Goal: Task Accomplishment & Management: Manage account settings

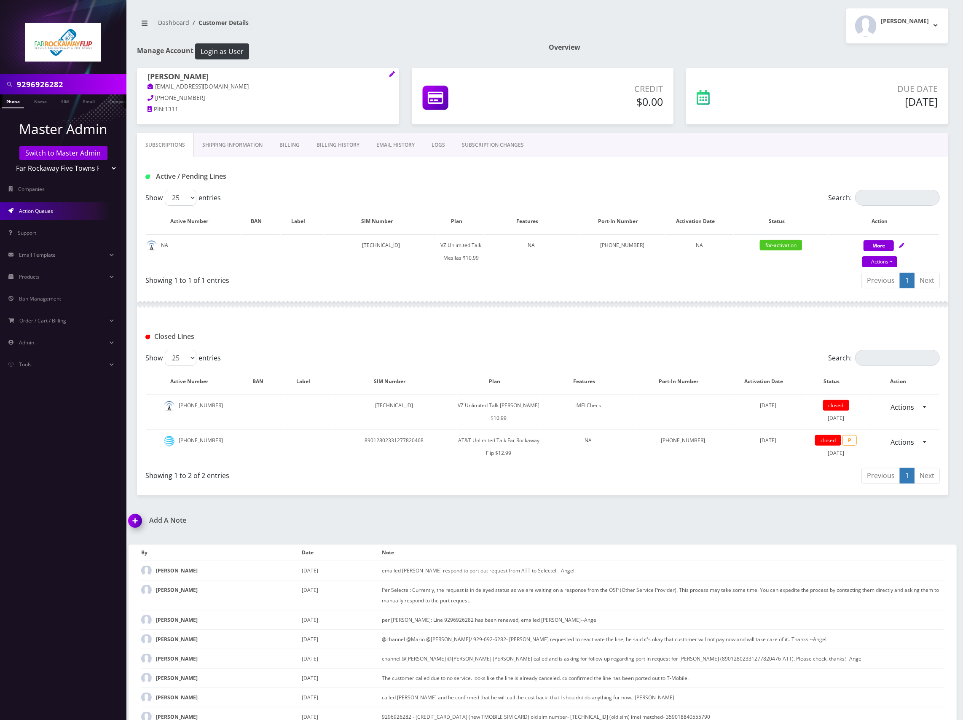
click at [48, 211] on span "Action Queues" at bounding box center [36, 210] width 34 height 7
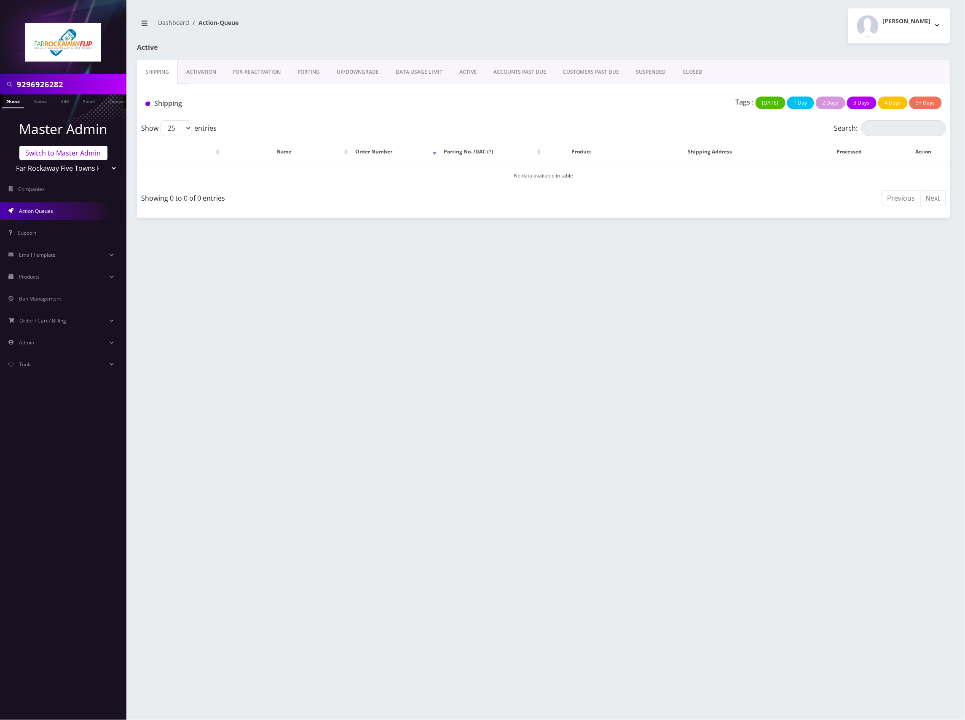
click at [67, 152] on link "Switch to Master Admin" at bounding box center [63, 153] width 88 height 14
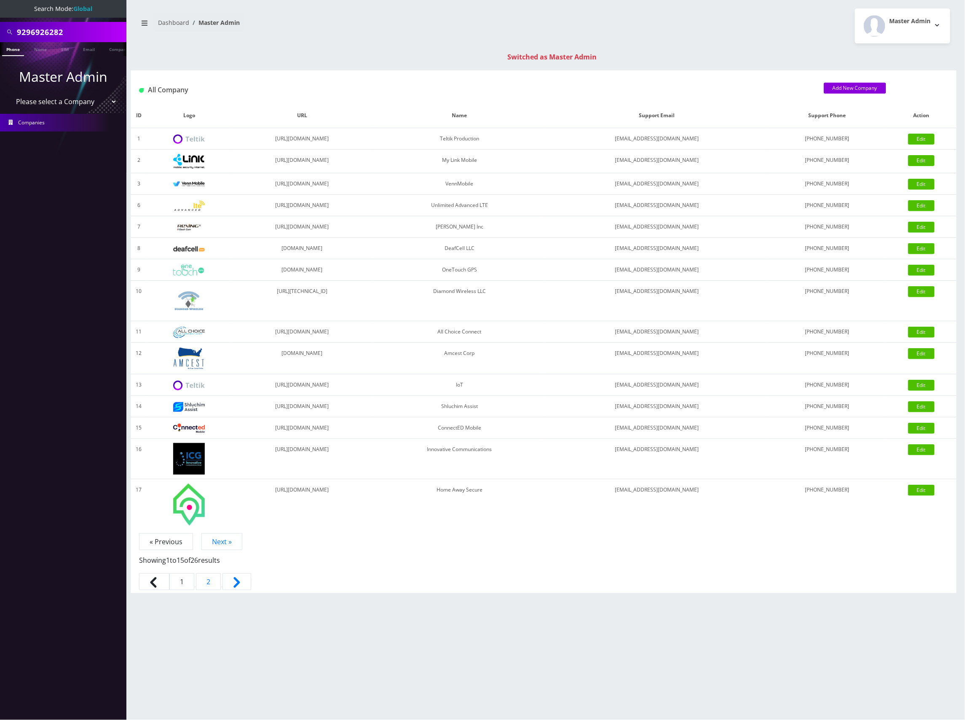
click at [72, 99] on select "Please select a Company Teltik Production My Link Mobile VennMobile Unlimited A…" at bounding box center [63, 102] width 107 height 16
select select "13"
click at [10, 94] on select "Please select a Company Teltik Production My Link Mobile VennMobile Unlimited A…" at bounding box center [63, 102] width 107 height 16
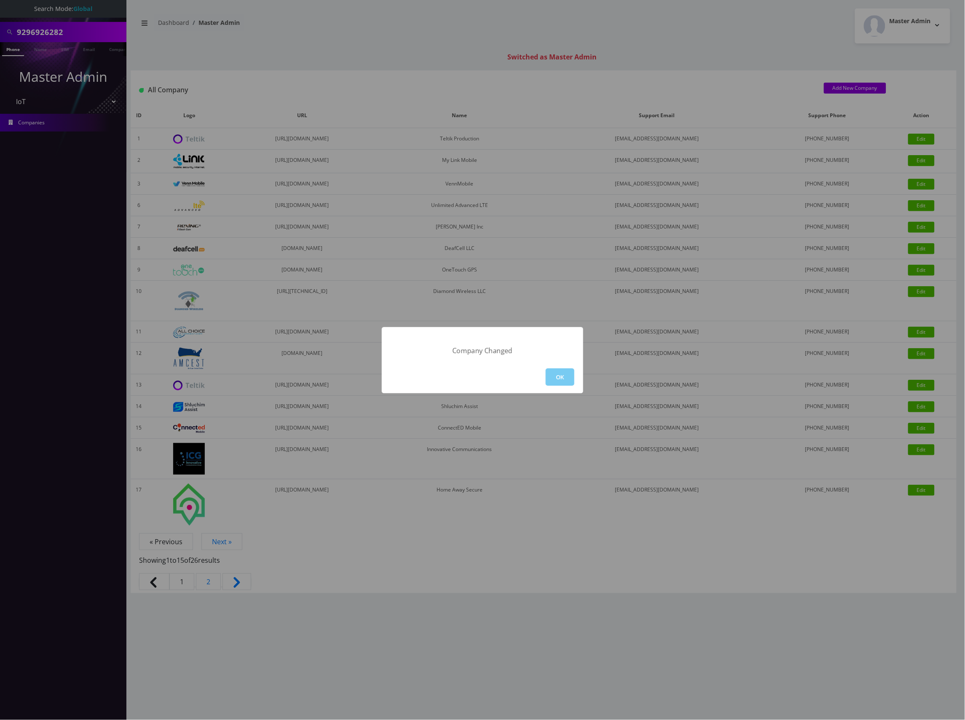
click at [562, 375] on button "OK" at bounding box center [560, 376] width 29 height 17
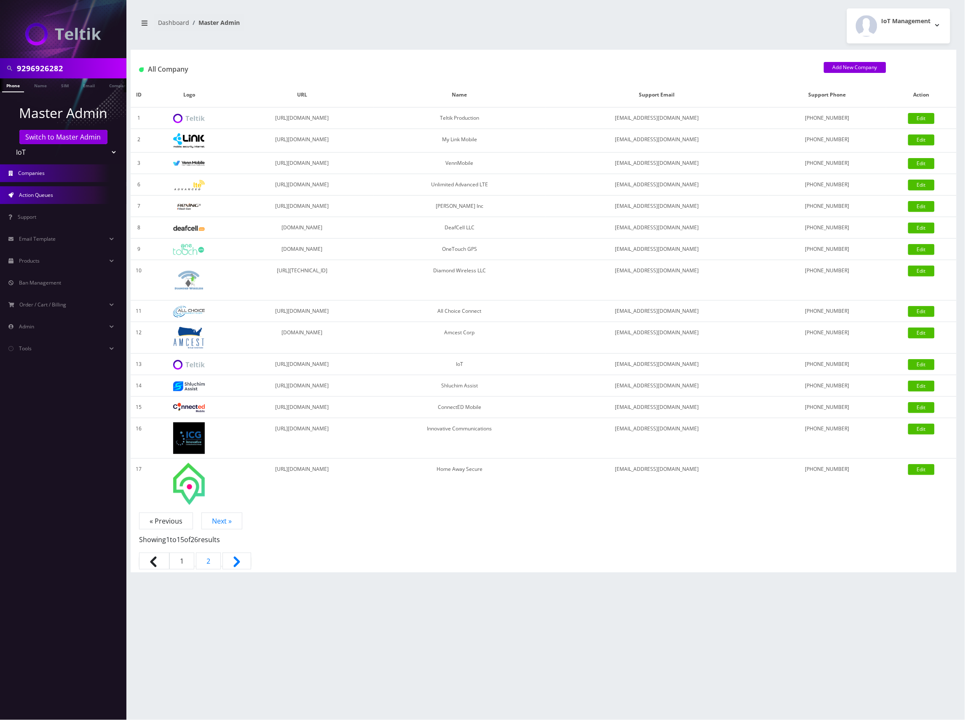
click at [53, 196] on span "Action Queues" at bounding box center [36, 194] width 34 height 7
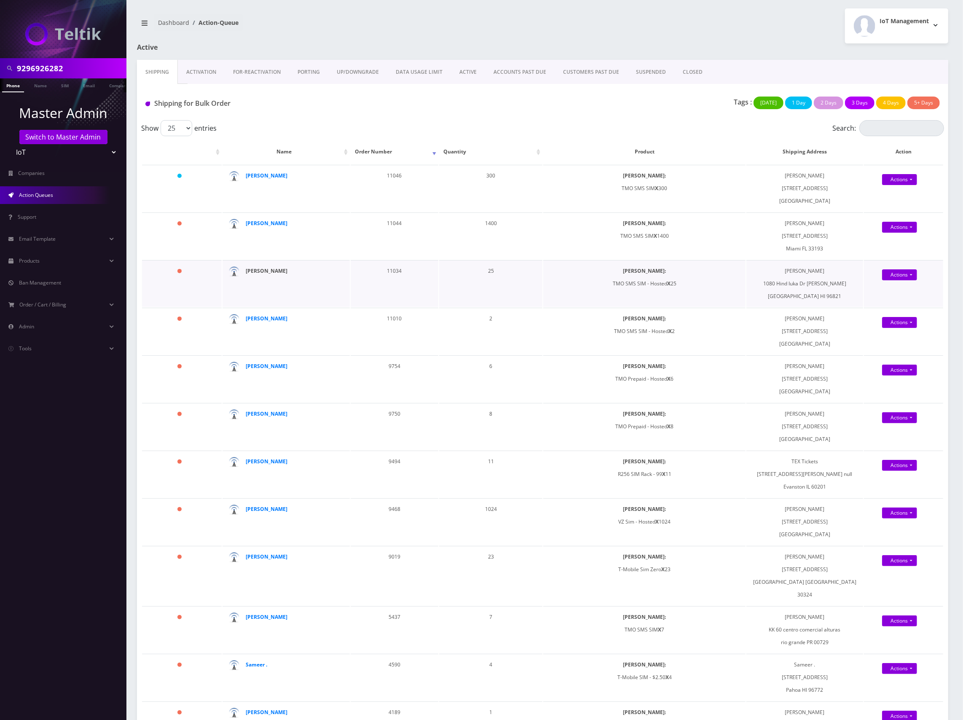
click at [251, 270] on strong "[PERSON_NAME]" at bounding box center [267, 270] width 42 height 7
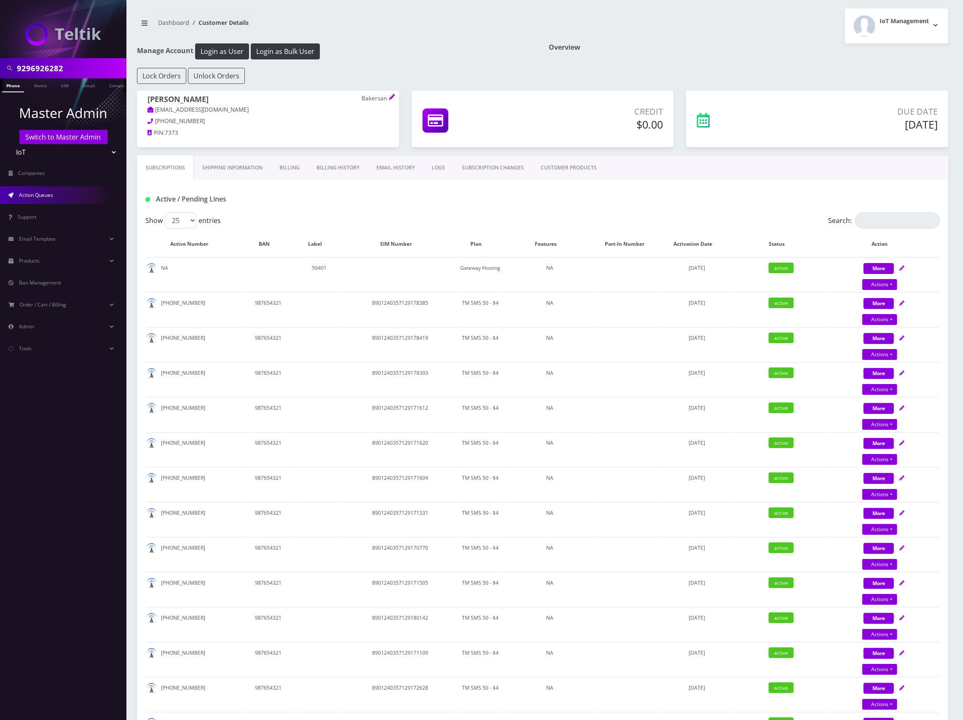
click at [46, 194] on span "Action Queues" at bounding box center [36, 194] width 34 height 7
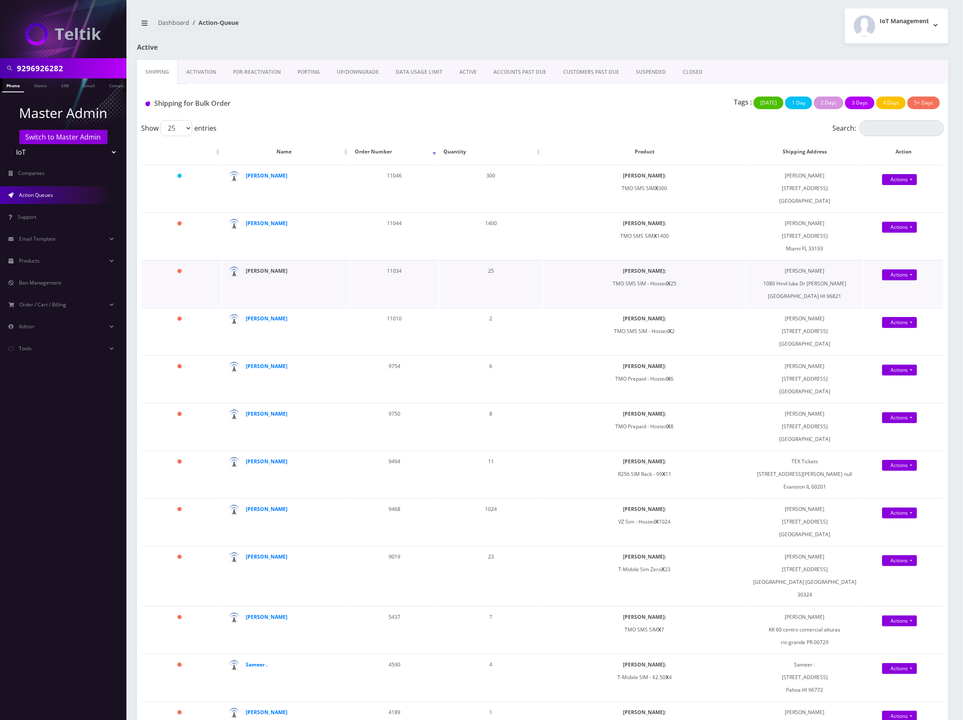
click at [265, 269] on strong "[PERSON_NAME]" at bounding box center [267, 270] width 42 height 7
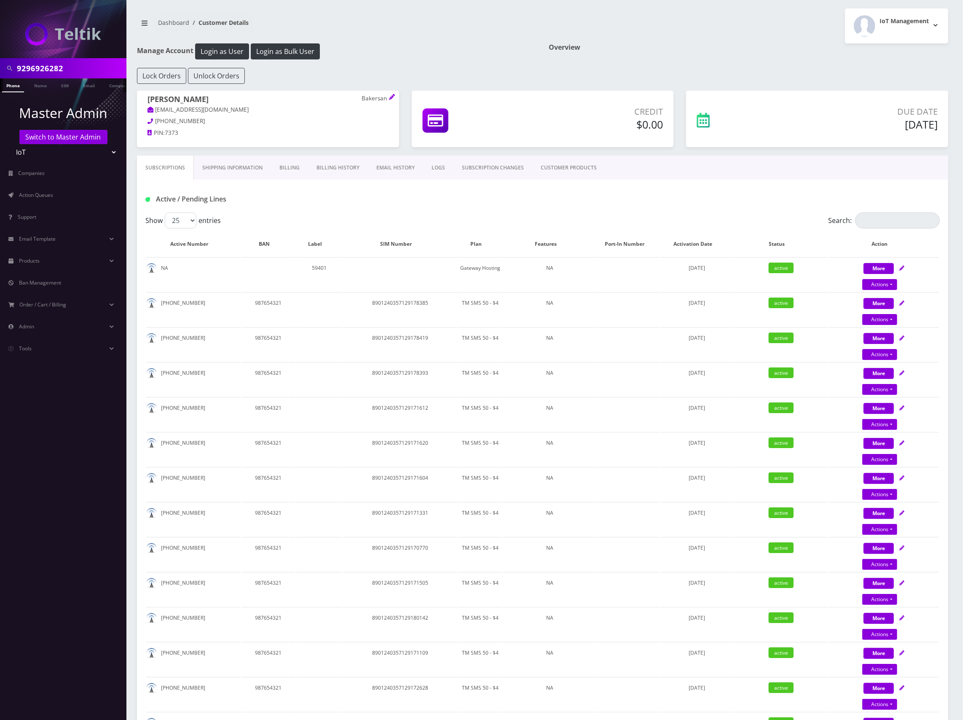
click at [227, 167] on link "Shipping Information" at bounding box center [232, 167] width 77 height 24
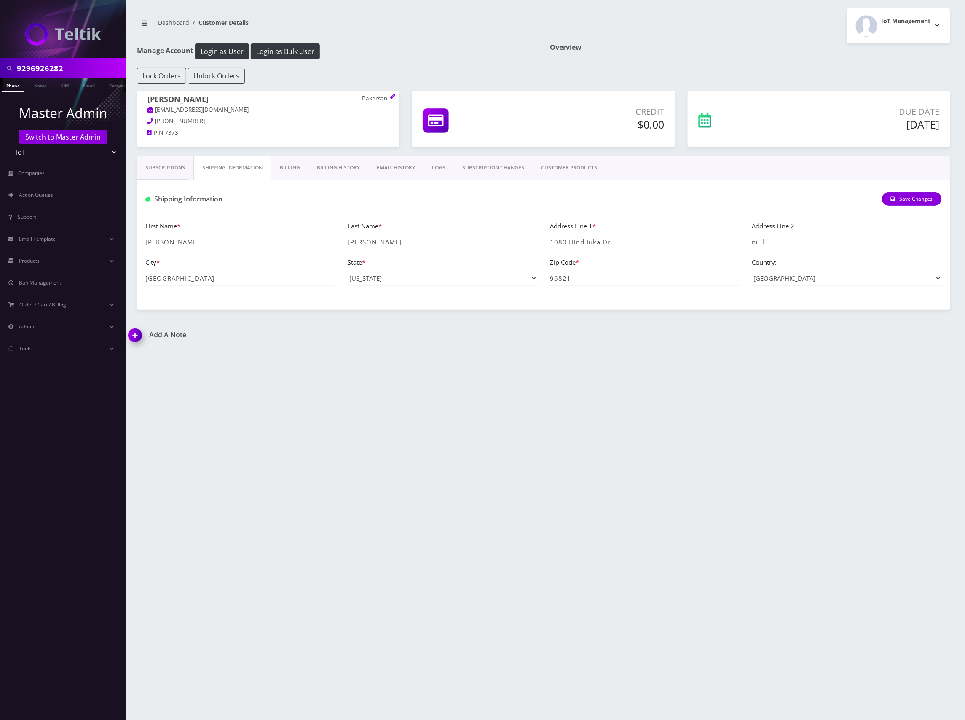
click at [292, 171] on link "Billing" at bounding box center [289, 167] width 37 height 24
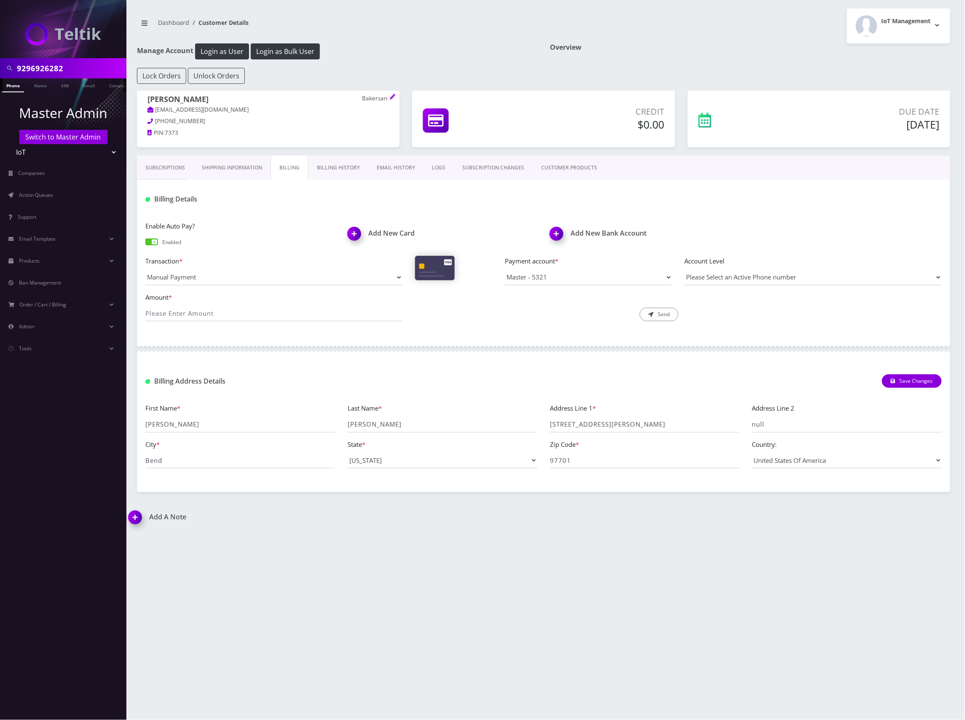
click at [338, 169] on link "Billing History" at bounding box center [338, 167] width 60 height 24
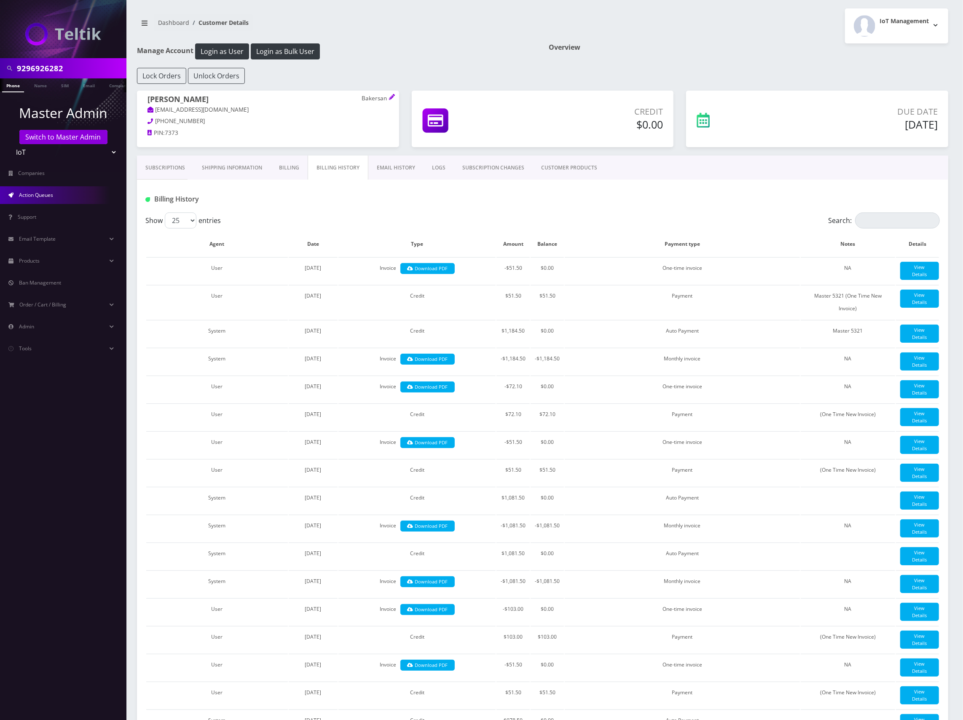
click at [39, 194] on span "Action Queues" at bounding box center [36, 194] width 34 height 7
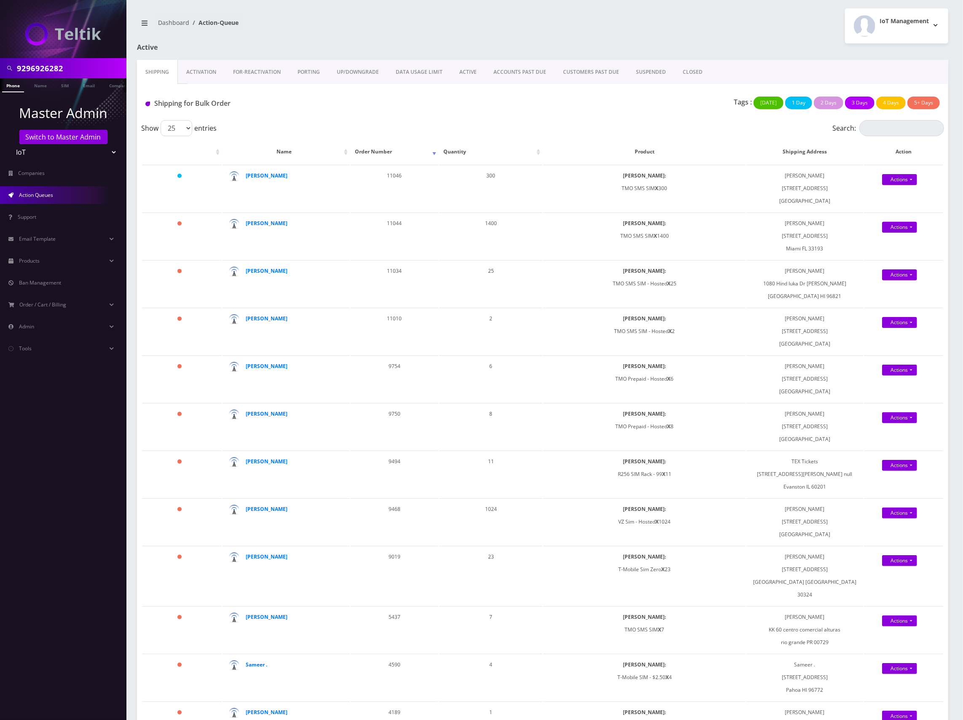
click at [211, 80] on link "Activation" at bounding box center [201, 72] width 47 height 24
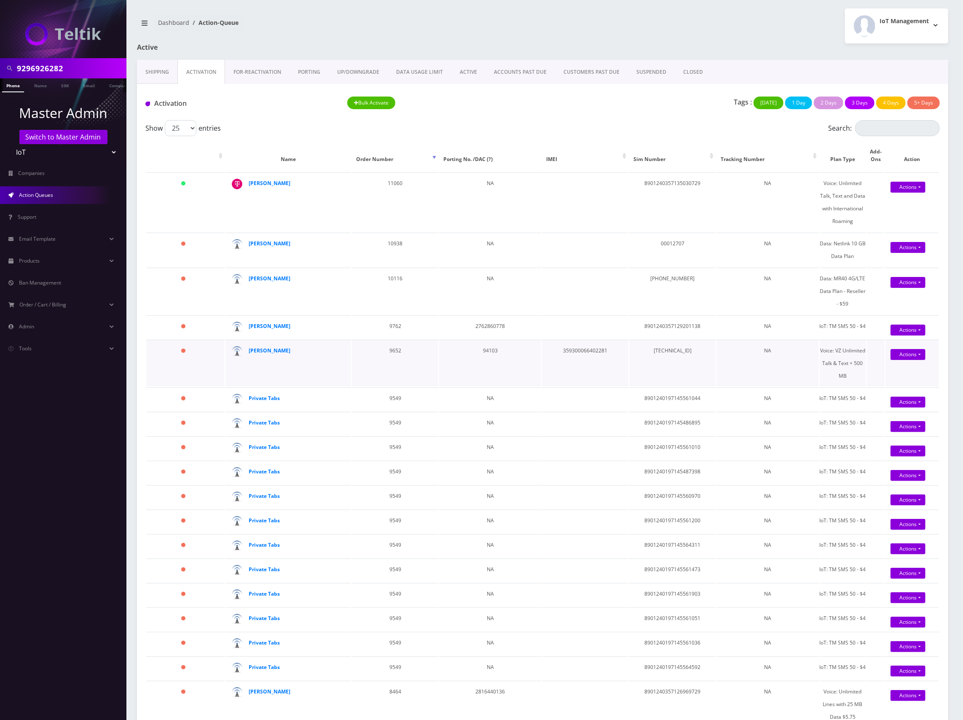
click at [177, 60] on link "Activation" at bounding box center [201, 72] width 48 height 24
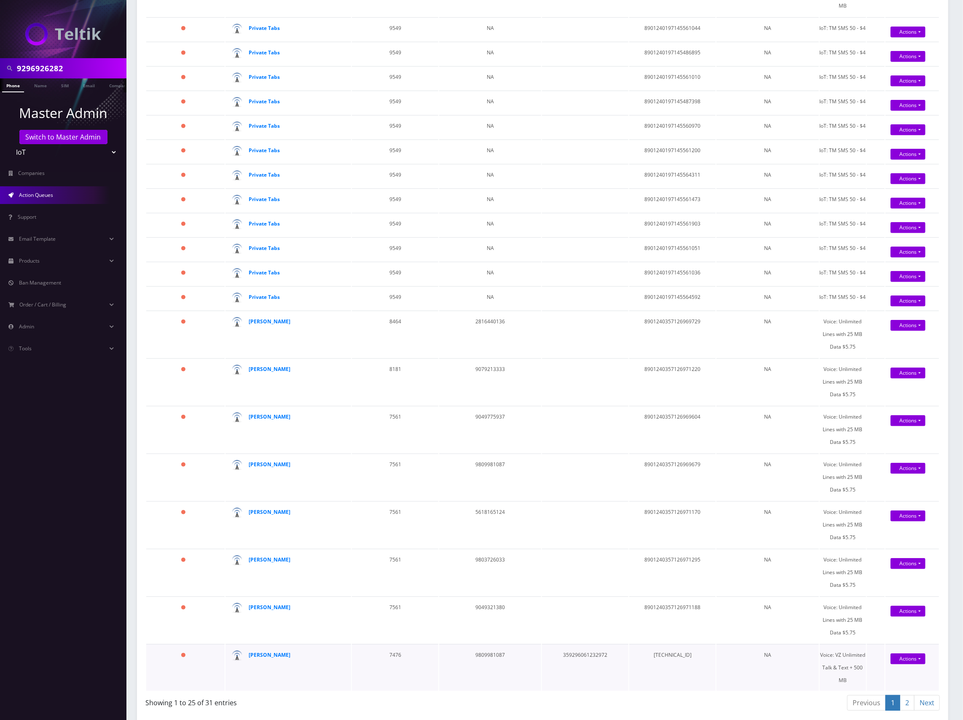
click at [748, 686] on td "NA" at bounding box center [767, 667] width 102 height 47
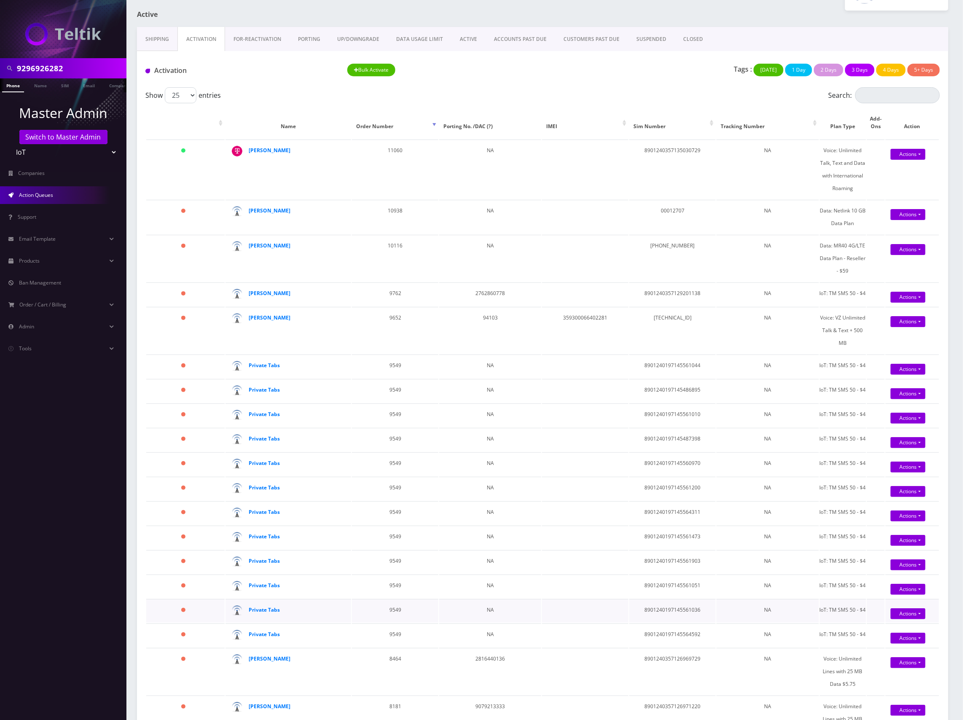
scroll to position [0, 0]
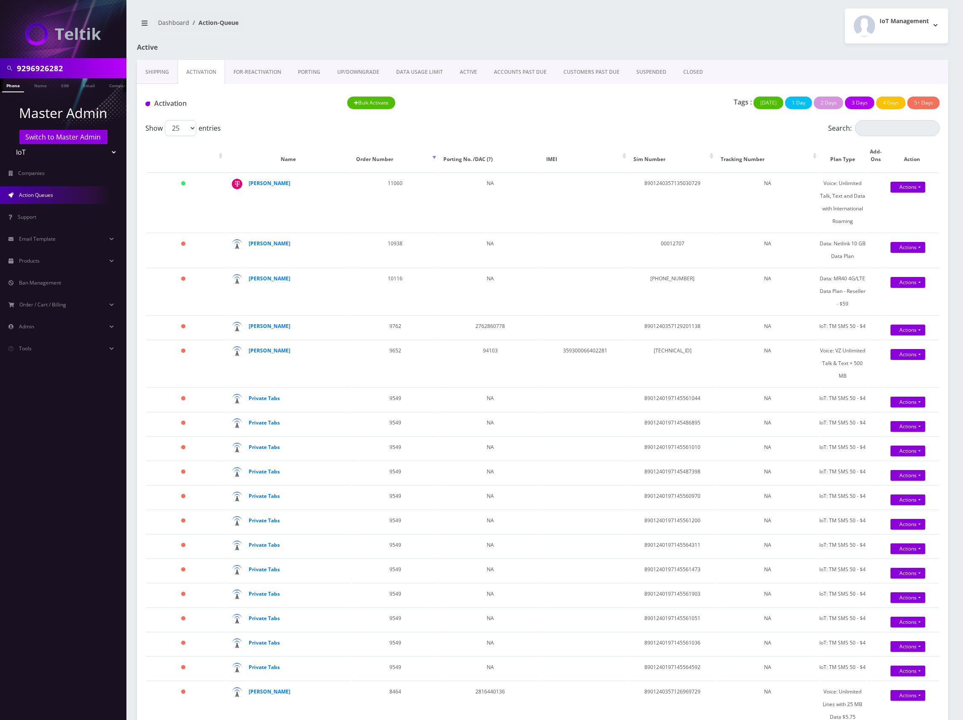
click at [47, 194] on span "Action Queues" at bounding box center [36, 194] width 34 height 7
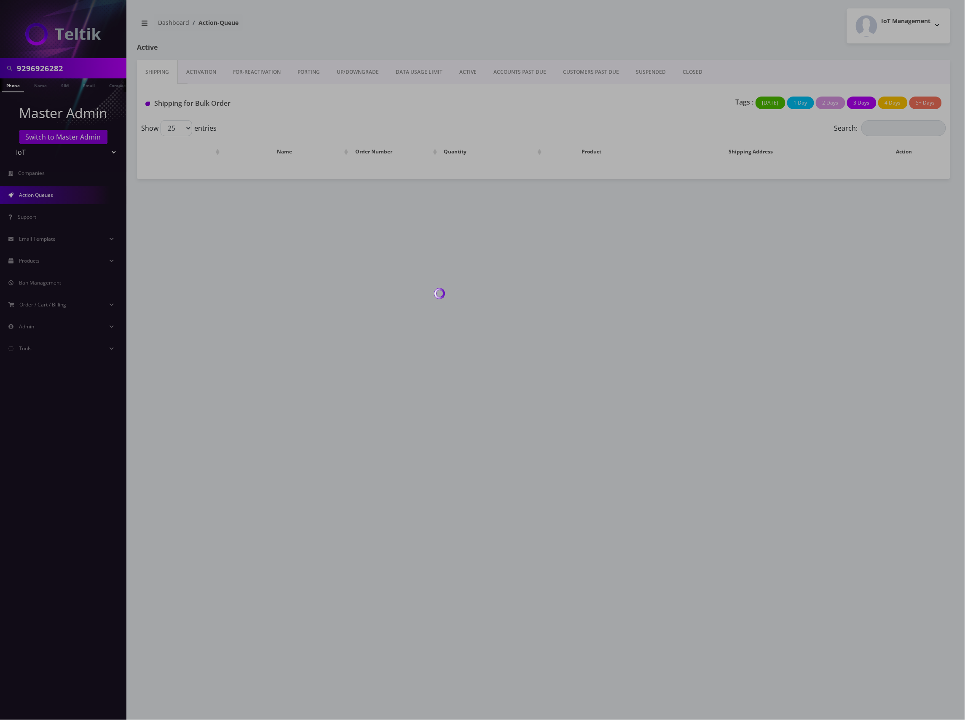
click at [263, 73] on div at bounding box center [482, 360] width 965 height 720
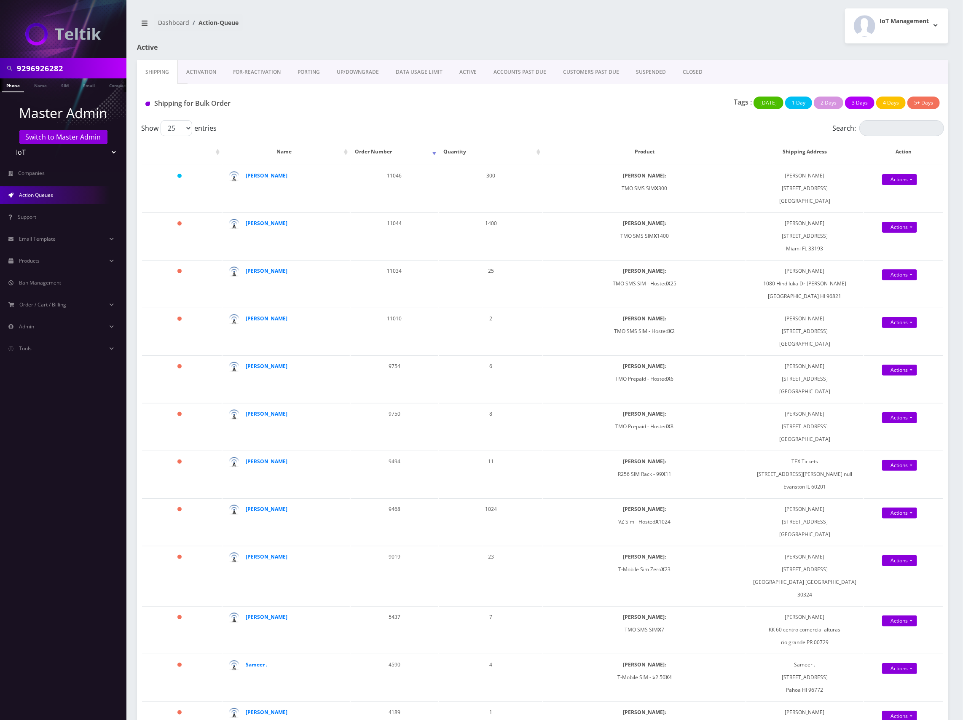
click at [212, 75] on link "Activation" at bounding box center [201, 72] width 47 height 24
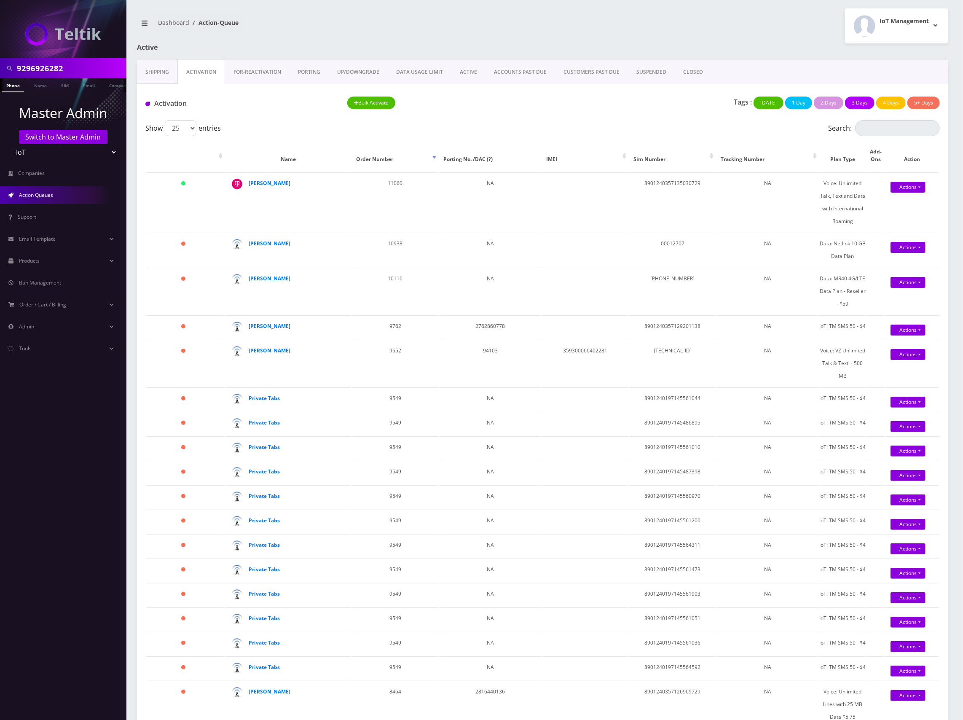
click at [254, 73] on link "FOR-REActivation" at bounding box center [257, 72] width 64 height 24
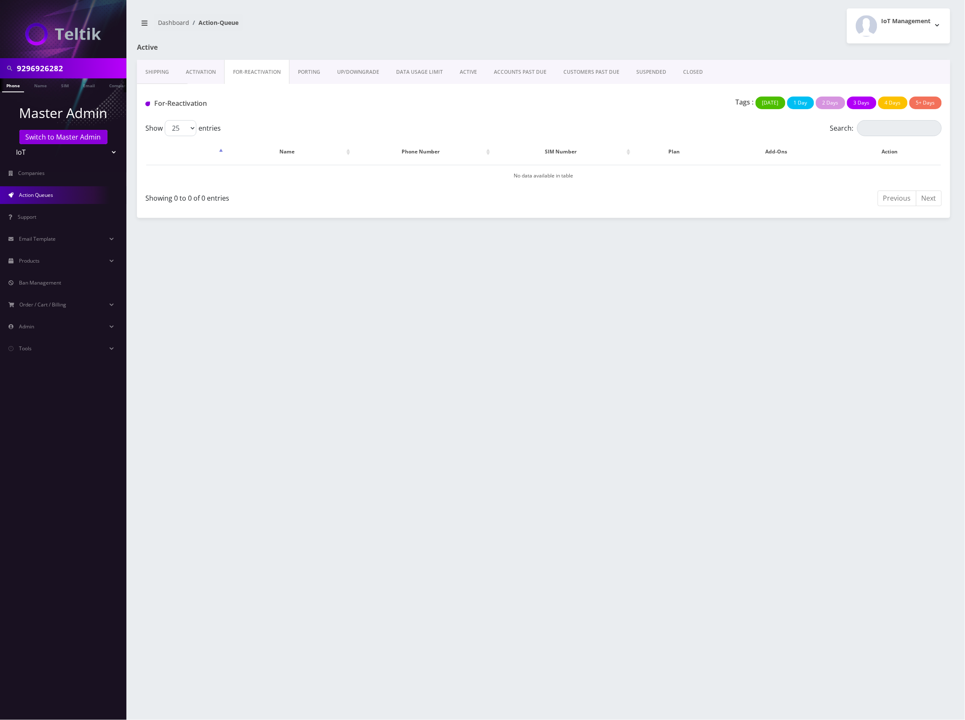
click at [43, 72] on input "9296926282" at bounding box center [70, 68] width 107 height 16
paste input "8901240497128380713"
type input "8901240497128380713"
click at [67, 85] on link "SIM" at bounding box center [65, 85] width 16 height 14
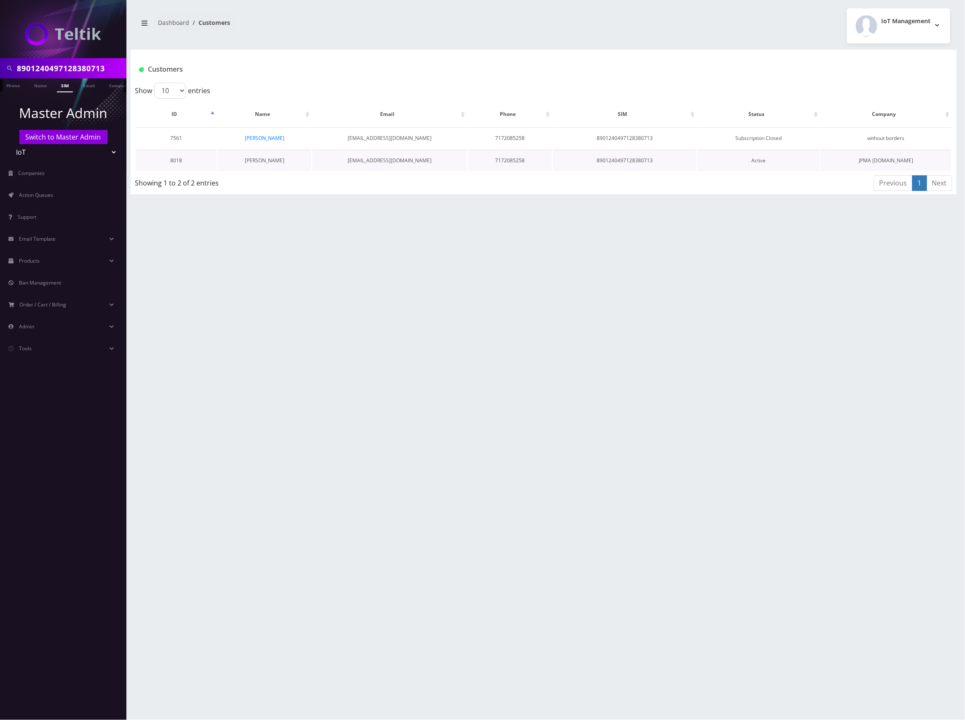
click at [268, 162] on link "[PERSON_NAME]" at bounding box center [265, 160] width 40 height 7
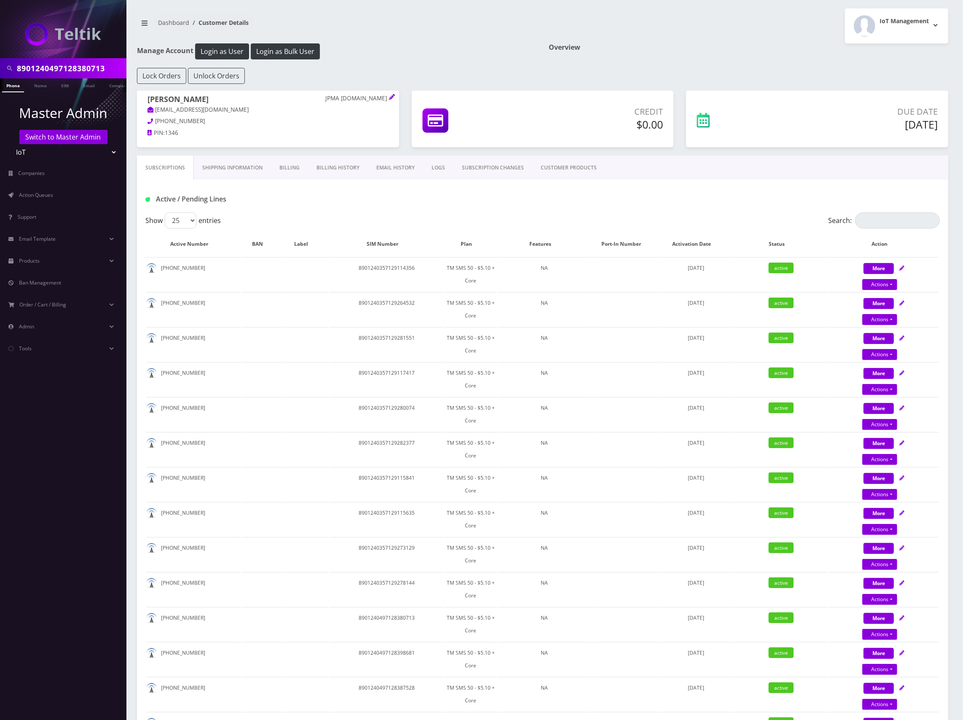
scroll to position [0, 4]
click at [40, 67] on input "8901240497128380713" at bounding box center [70, 68] width 107 height 16
paste input "[PERSON_NAME]"
type input "[PERSON_NAME]"
click at [34, 88] on link "Name" at bounding box center [36, 85] width 21 height 14
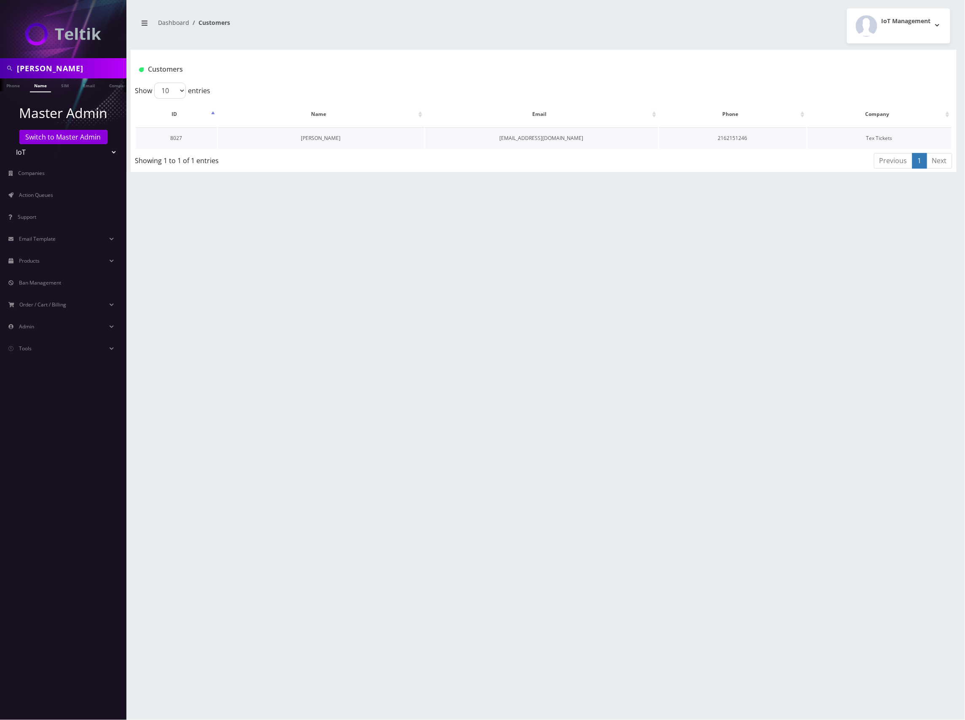
click at [321, 138] on link "[PERSON_NAME]" at bounding box center [321, 137] width 40 height 7
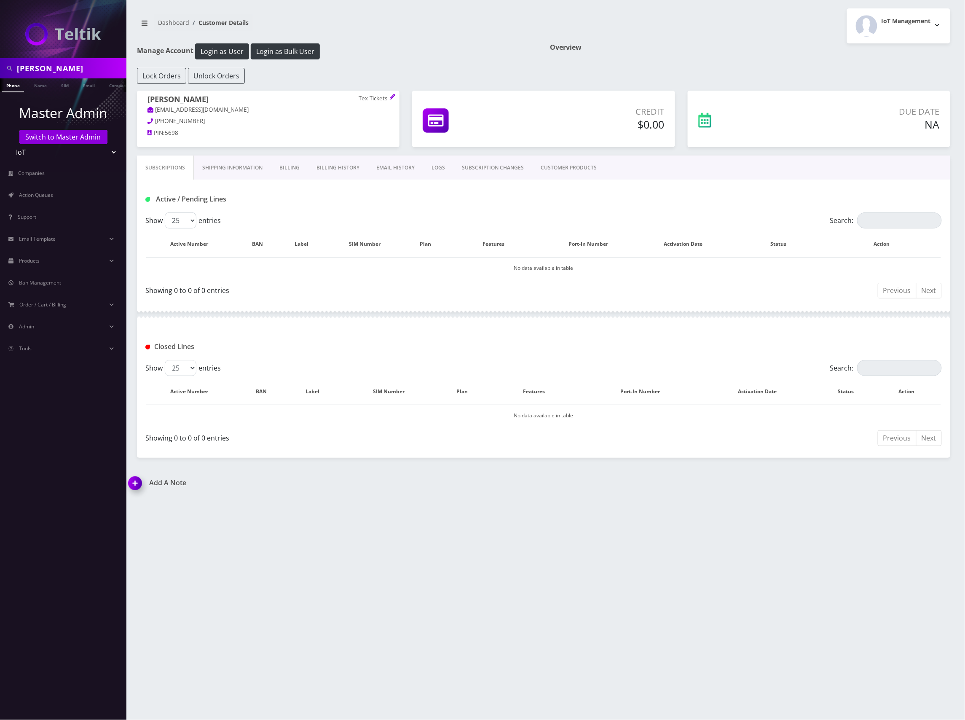
click at [713, 172] on div "Subscriptions Shipping Information Billing Billing History EMAIL HISTORY LOGS S…" at bounding box center [543, 167] width 813 height 24
click at [600, 302] on div "Previous Next" at bounding box center [746, 292] width 392 height 20
click at [53, 198] on span "Action Queues" at bounding box center [36, 194] width 34 height 7
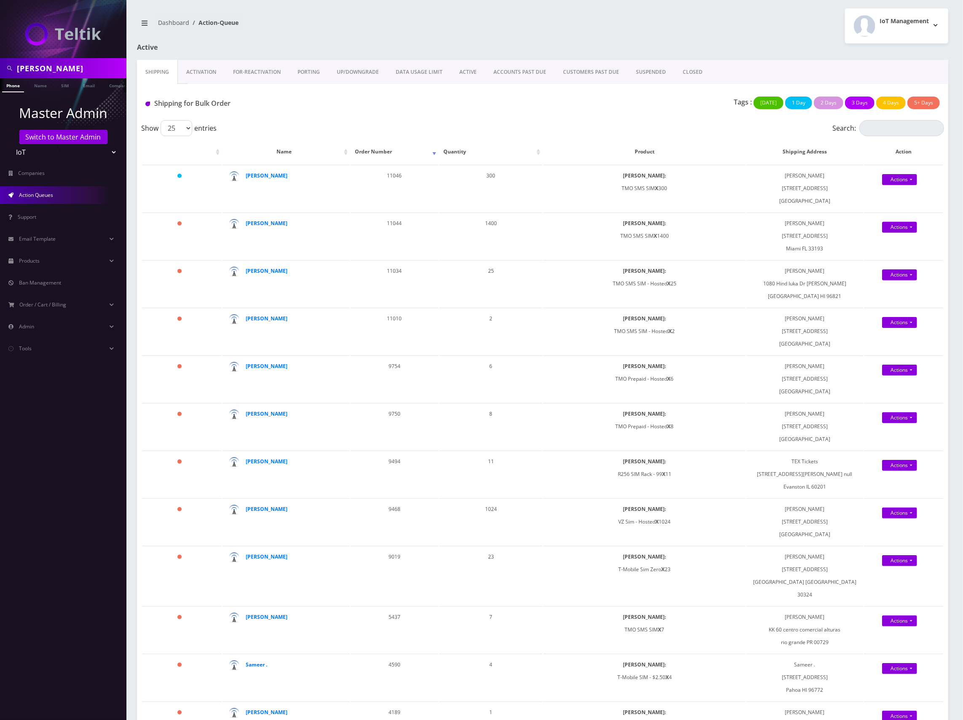
click at [487, 105] on div "Tags : Today 1 Day 2 Days 3 Days 4 Days 5+ Days" at bounding box center [677, 104] width 538 height 17
click at [66, 137] on link "Switch to Master Admin" at bounding box center [63, 137] width 88 height 14
click at [64, 70] on input "Marc Loutzenhiser" at bounding box center [70, 68] width 107 height 16
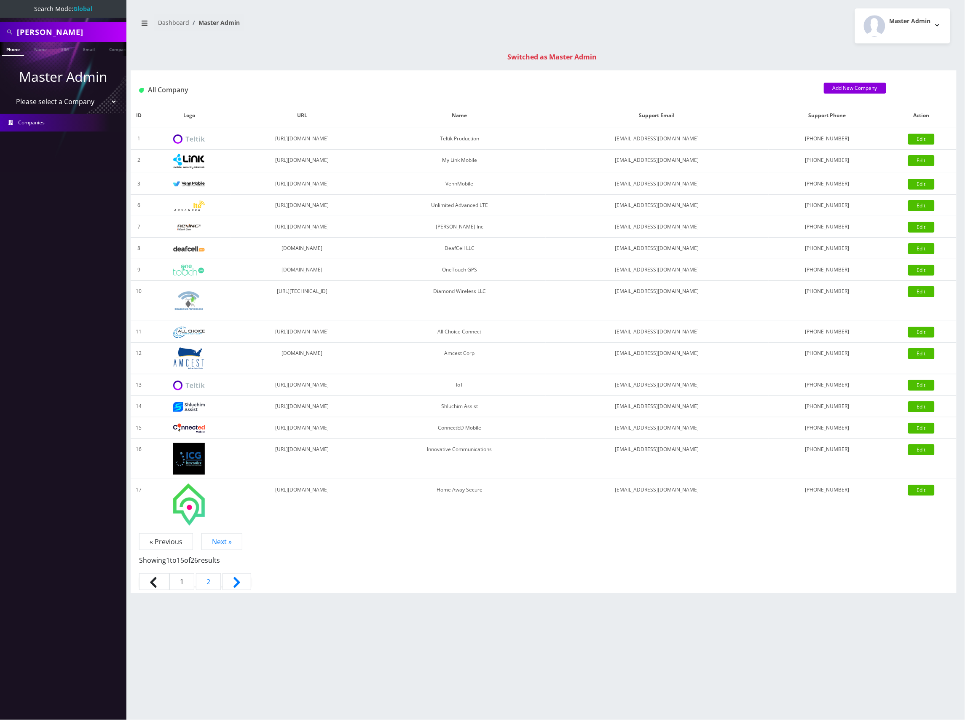
click at [72, 32] on input "[PERSON_NAME]" at bounding box center [70, 32] width 107 height 16
paste input "8453763846"
type input "8453763846"
click at [13, 51] on link "Phone" at bounding box center [13, 49] width 22 height 14
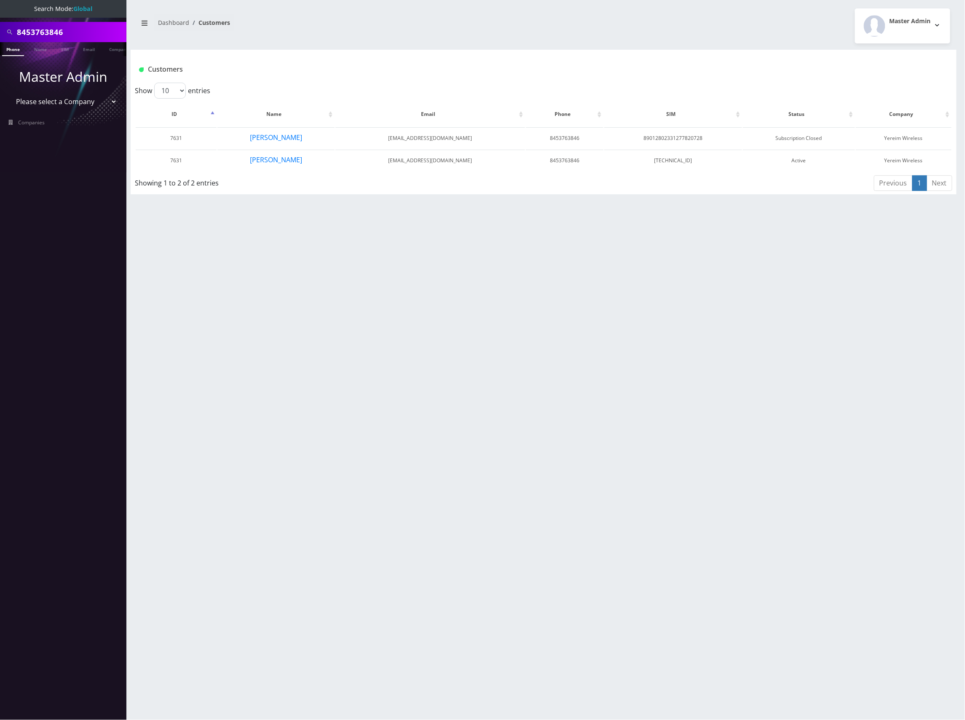
click at [442, 243] on div "8453763846 Phone Name SIM Email Company Customer Dashboard Customers Master Adm…" at bounding box center [543, 360] width 843 height 720
click at [285, 137] on button "[PERSON_NAME]" at bounding box center [275, 137] width 53 height 11
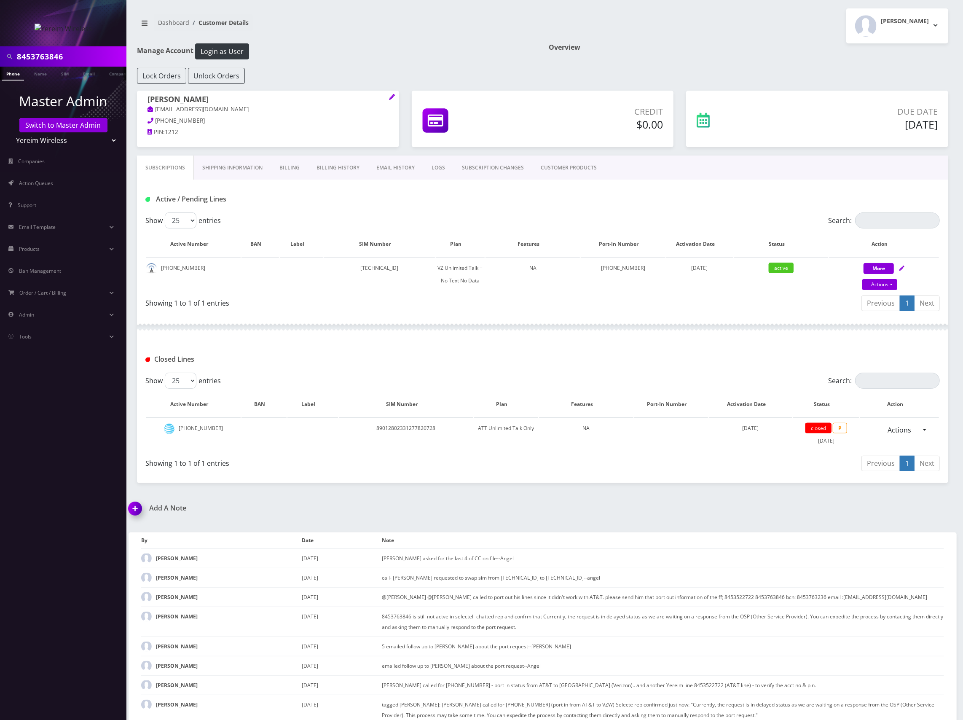
click at [48, 57] on input "8453763846" at bounding box center [70, 56] width 107 height 16
paste input "522722"
type input "8453522722"
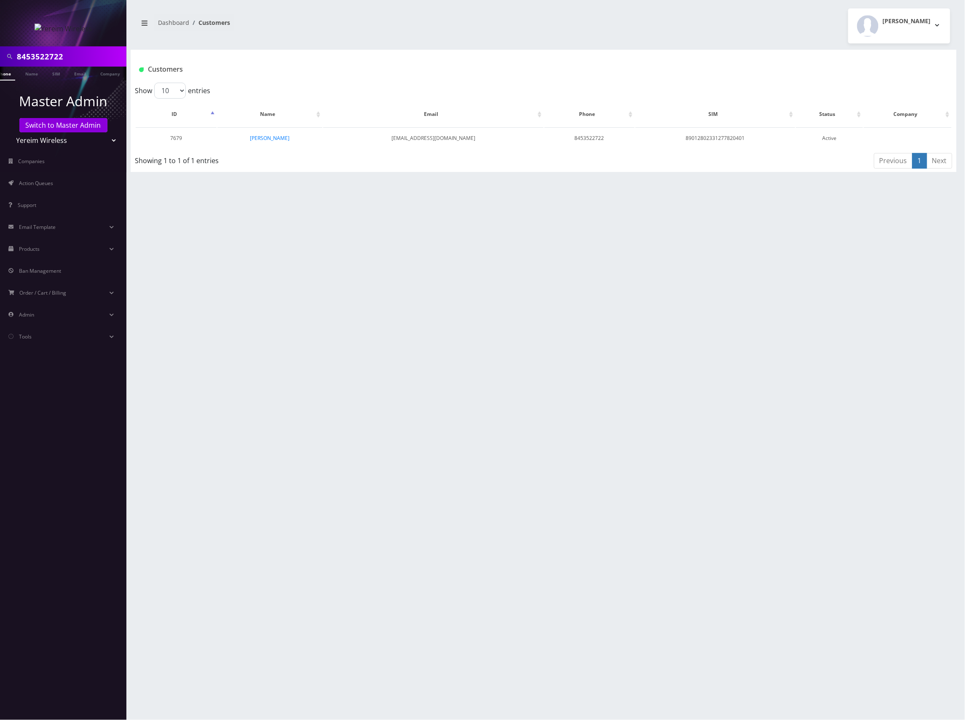
scroll to position [0, 13]
click at [47, 57] on input "8453522722" at bounding box center [70, 56] width 107 height 16
paste input "763846"
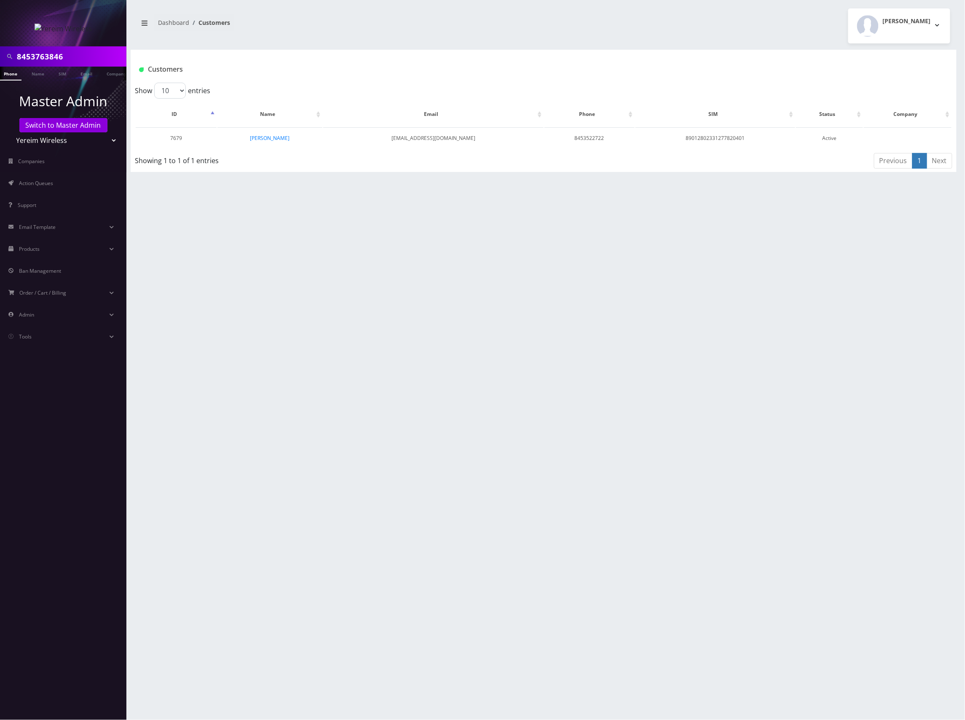
type input "8453763846"
click at [5, 73] on li at bounding box center [4, 75] width 8 height 21
click at [19, 71] on link "Phone" at bounding box center [13, 74] width 22 height 14
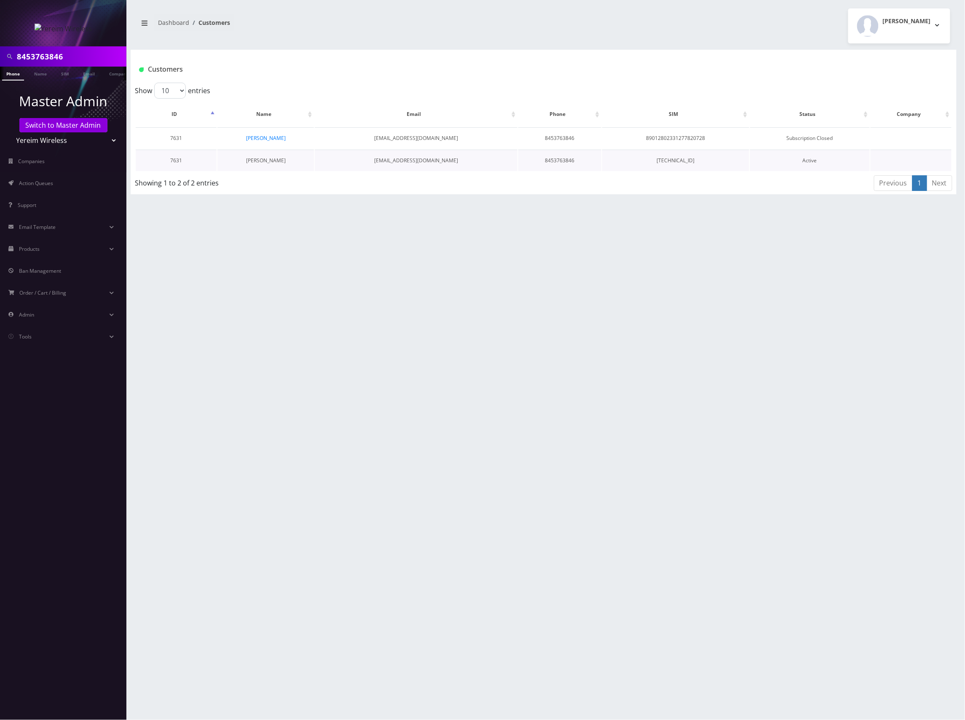
click at [265, 159] on link "[PERSON_NAME]" at bounding box center [266, 160] width 40 height 7
click at [270, 139] on link "[PERSON_NAME]" at bounding box center [266, 137] width 40 height 7
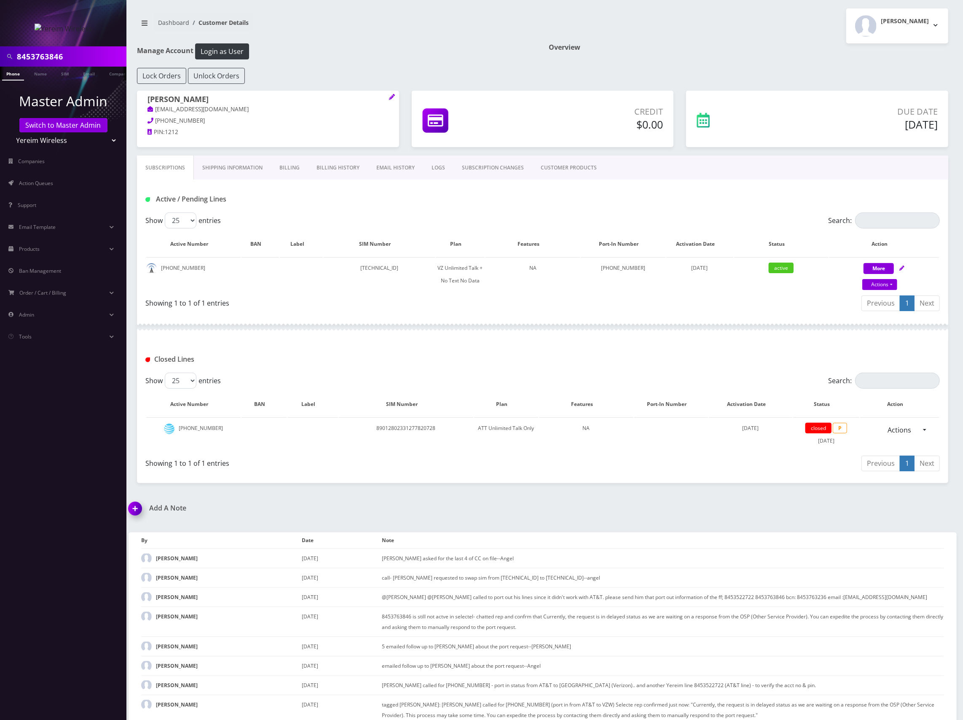
click at [45, 54] on input "8453763846" at bounding box center [70, 56] width 107 height 16
click at [54, 55] on input "8453763846" at bounding box center [70, 56] width 107 height 16
paste input "522722"
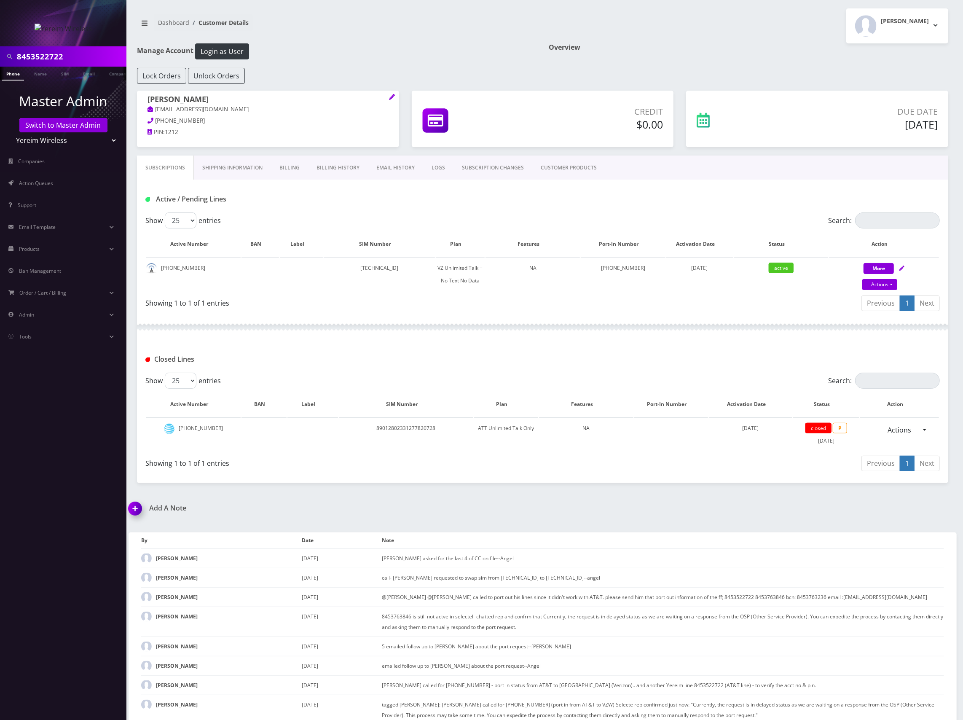
type input "8453522722"
click at [8, 71] on li at bounding box center [4, 75] width 8 height 21
click at [16, 74] on link "Phone" at bounding box center [13, 74] width 22 height 14
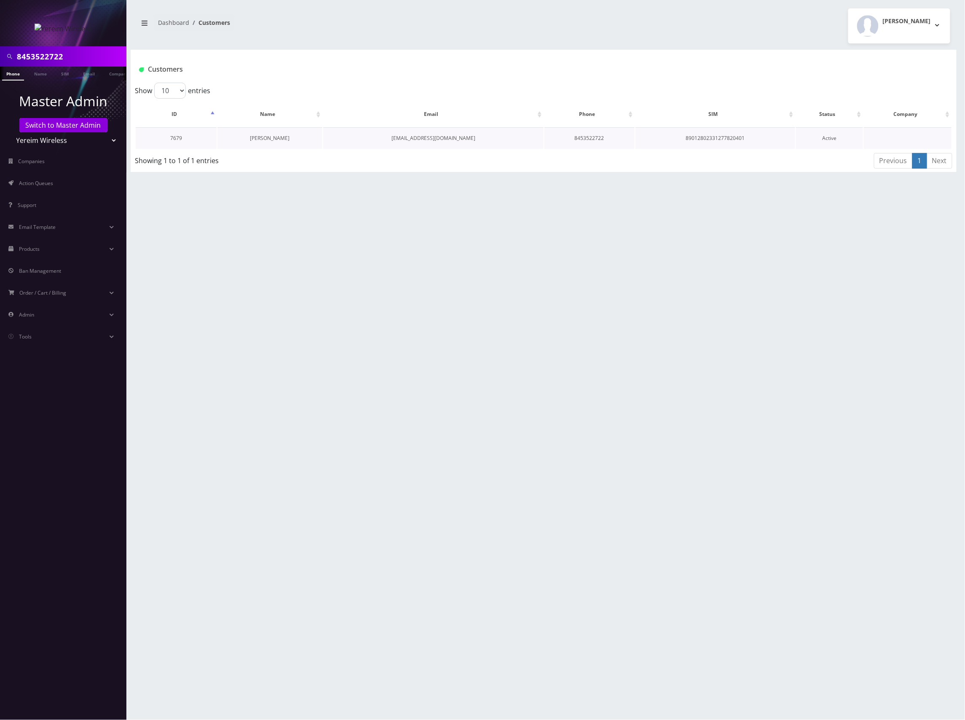
click at [277, 140] on link "[PERSON_NAME]" at bounding box center [270, 137] width 40 height 7
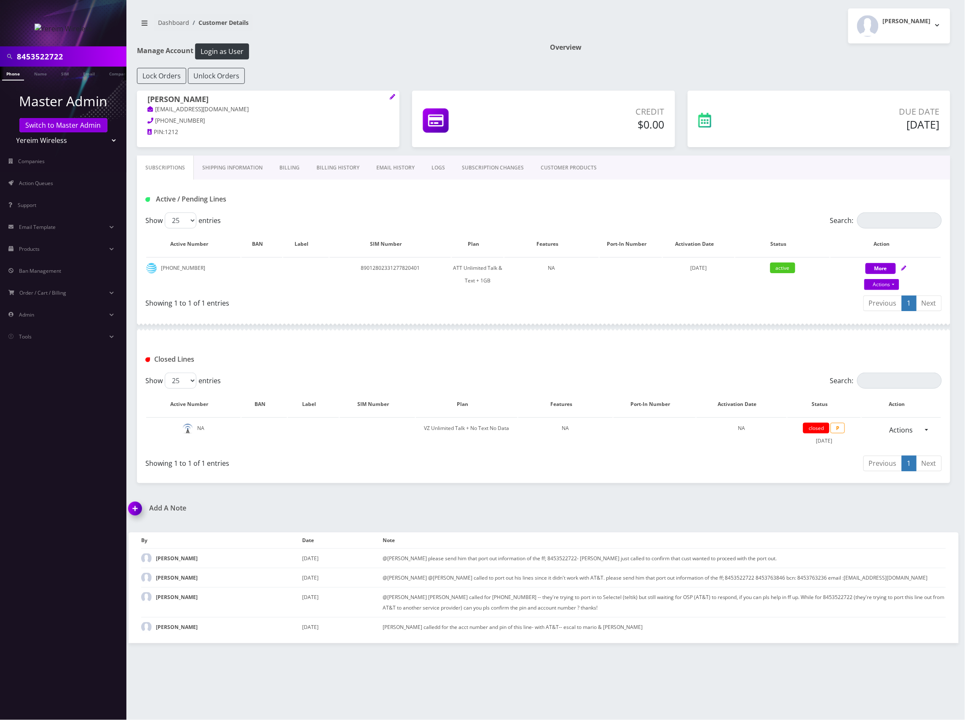
click at [290, 169] on link "Billing" at bounding box center [289, 167] width 37 height 24
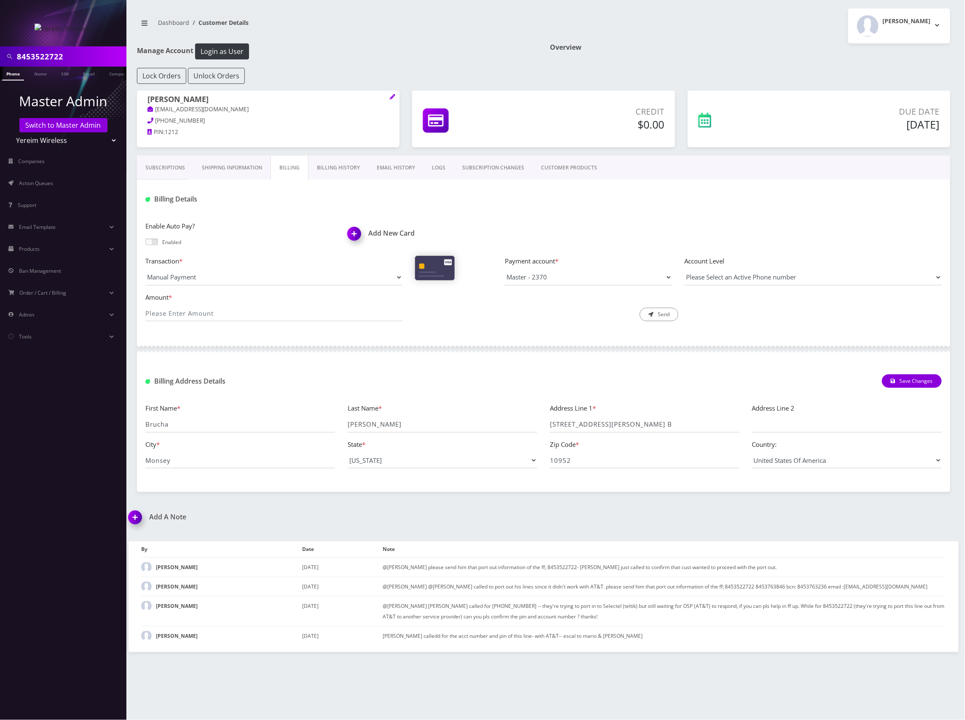
click at [332, 167] on link "Billing History" at bounding box center [338, 167] width 60 height 24
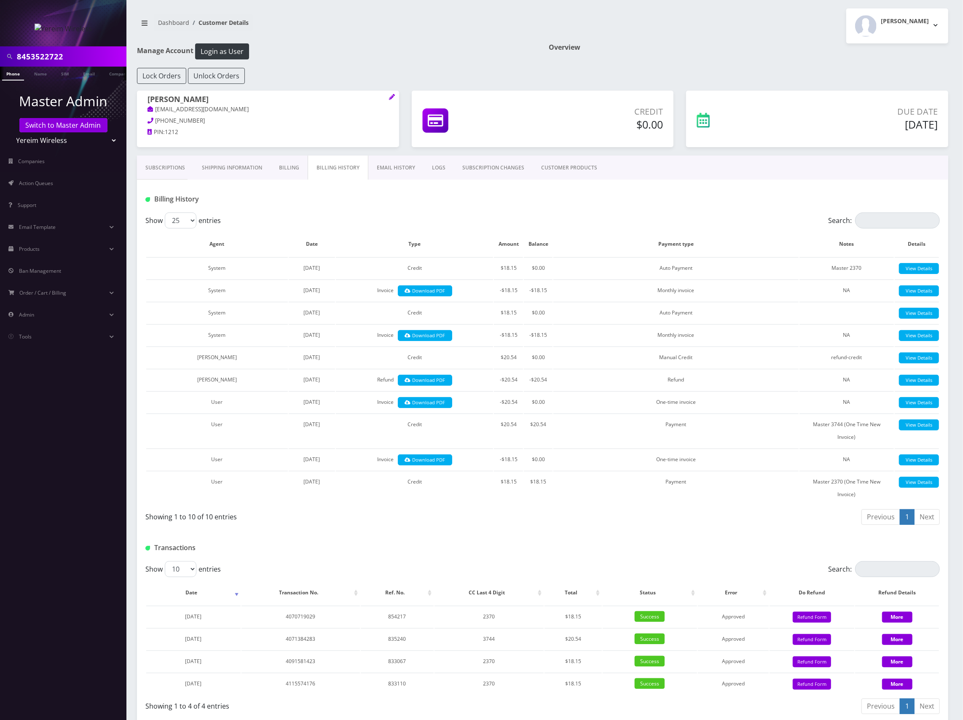
click at [169, 172] on link "Subscriptions" at bounding box center [165, 167] width 56 height 24
